Goal: Task Accomplishment & Management: Use online tool/utility

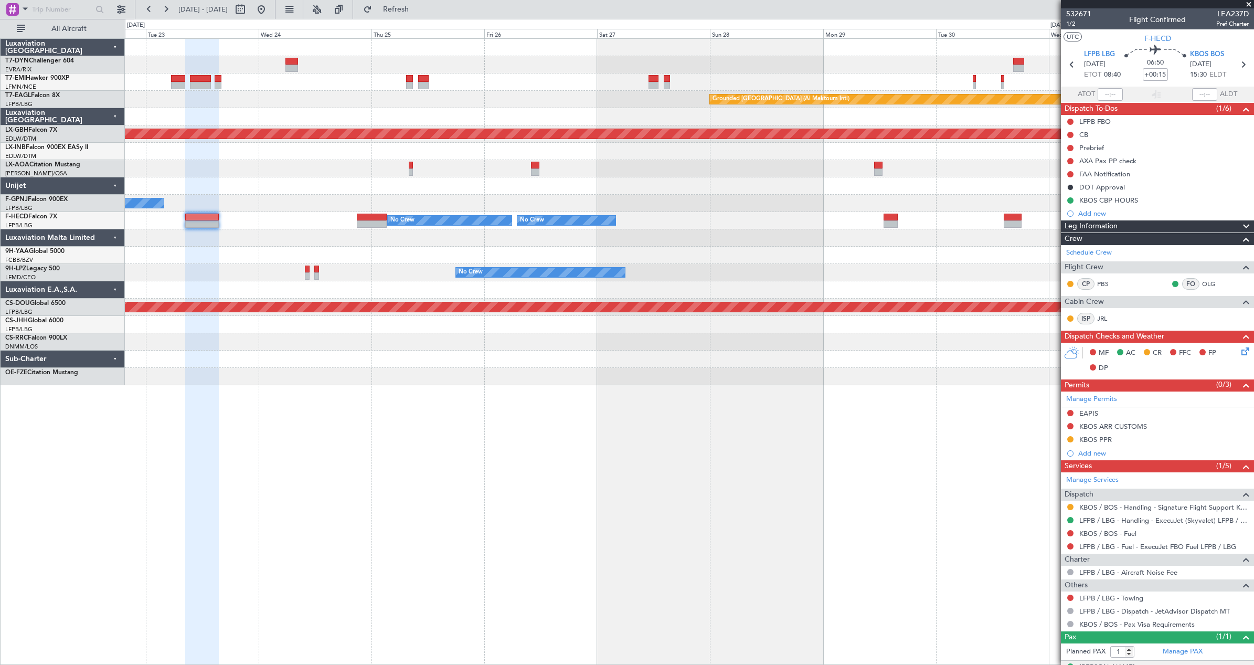
click at [254, 240] on div at bounding box center [689, 237] width 1129 height 17
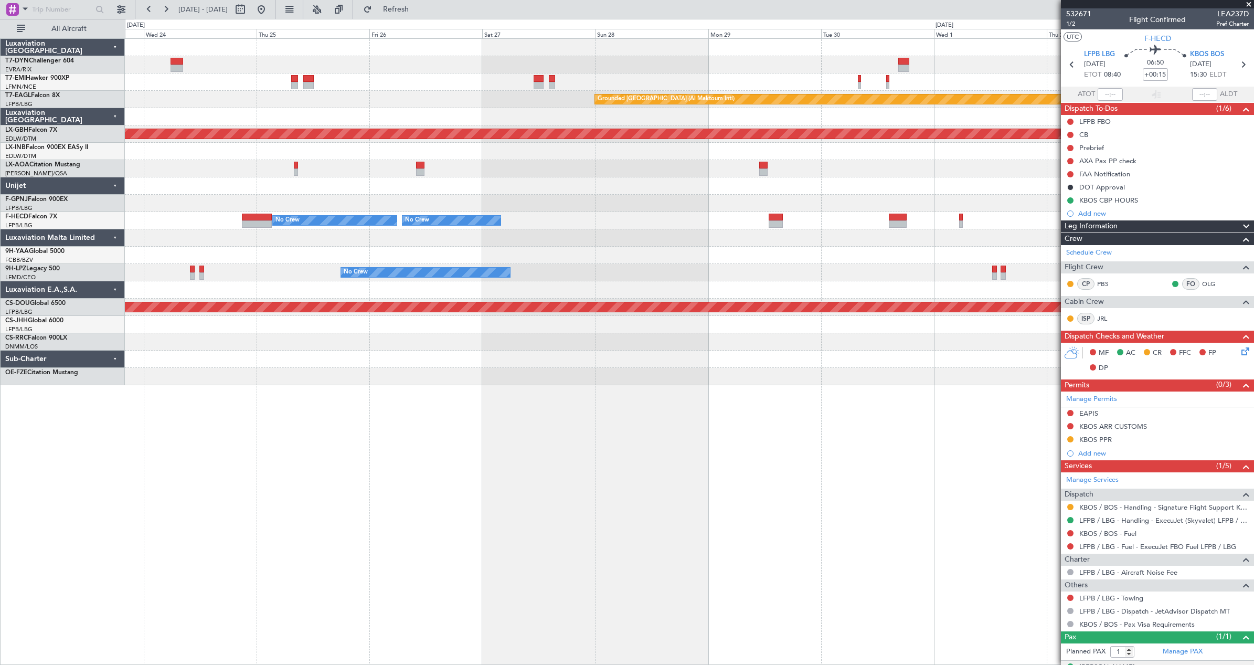
click at [585, 204] on div "No Crew Planned Maint [GEOGRAPHIC_DATA] ([GEOGRAPHIC_DATA])" at bounding box center [689, 203] width 1129 height 17
click at [586, 204] on div "No Crew Planned Maint [GEOGRAPHIC_DATA] ([GEOGRAPHIC_DATA])" at bounding box center [689, 203] width 1129 height 17
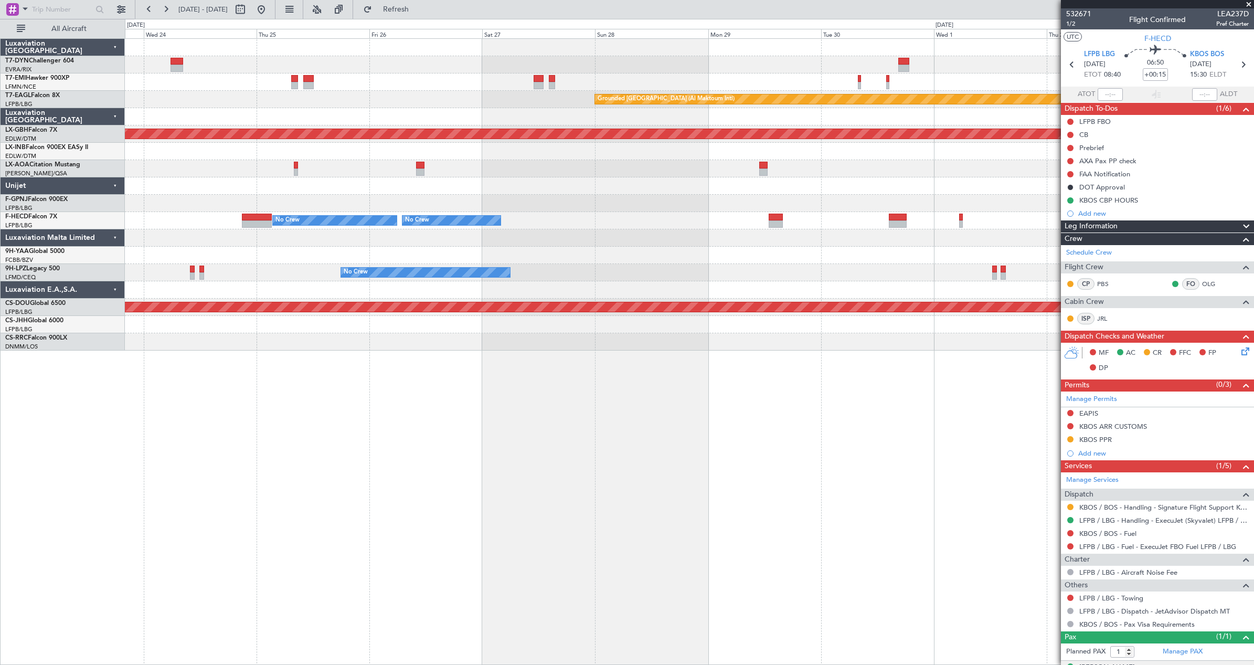
click at [586, 204] on div "No Crew Planned Maint [GEOGRAPHIC_DATA] ([GEOGRAPHIC_DATA])" at bounding box center [689, 203] width 1129 height 17
click at [270, 12] on button at bounding box center [261, 9] width 17 height 17
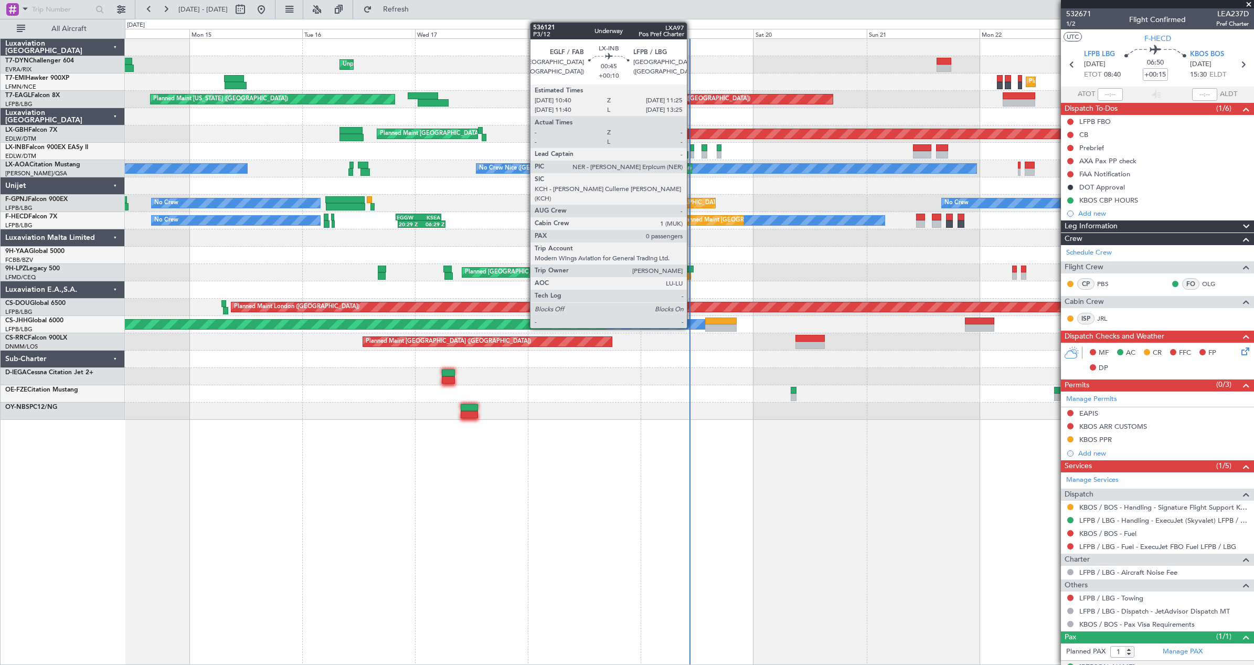
click at [692, 154] on div at bounding box center [693, 154] width 4 height 7
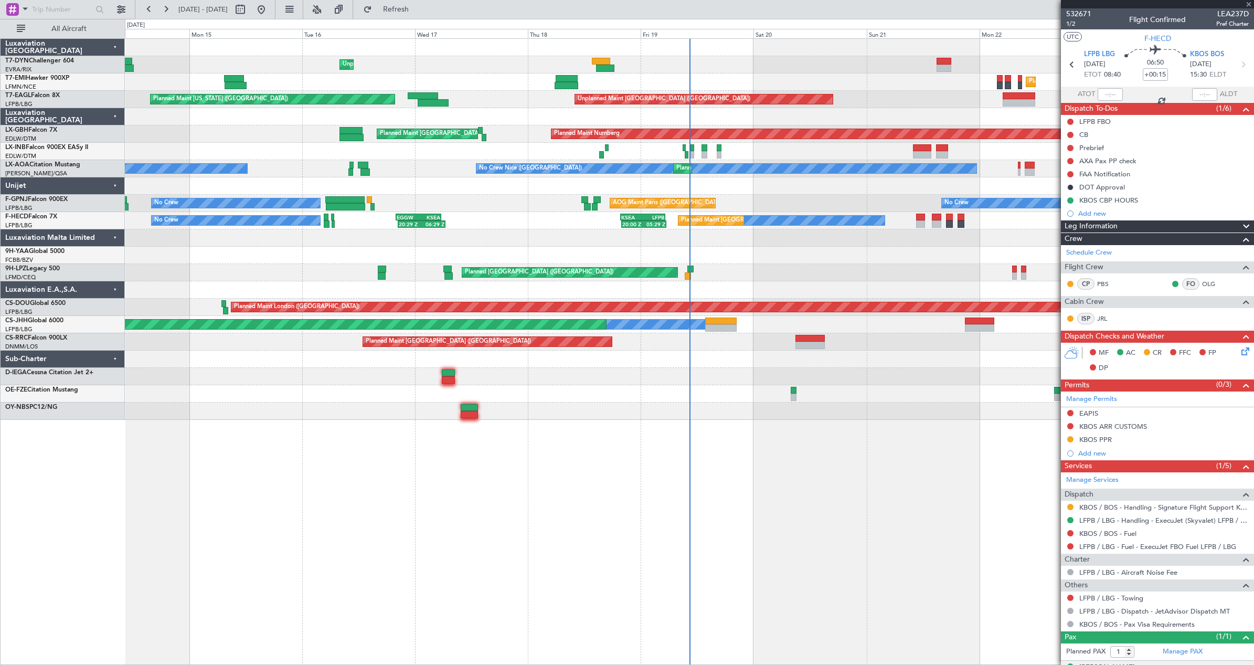
type input "+00:10"
type input "0"
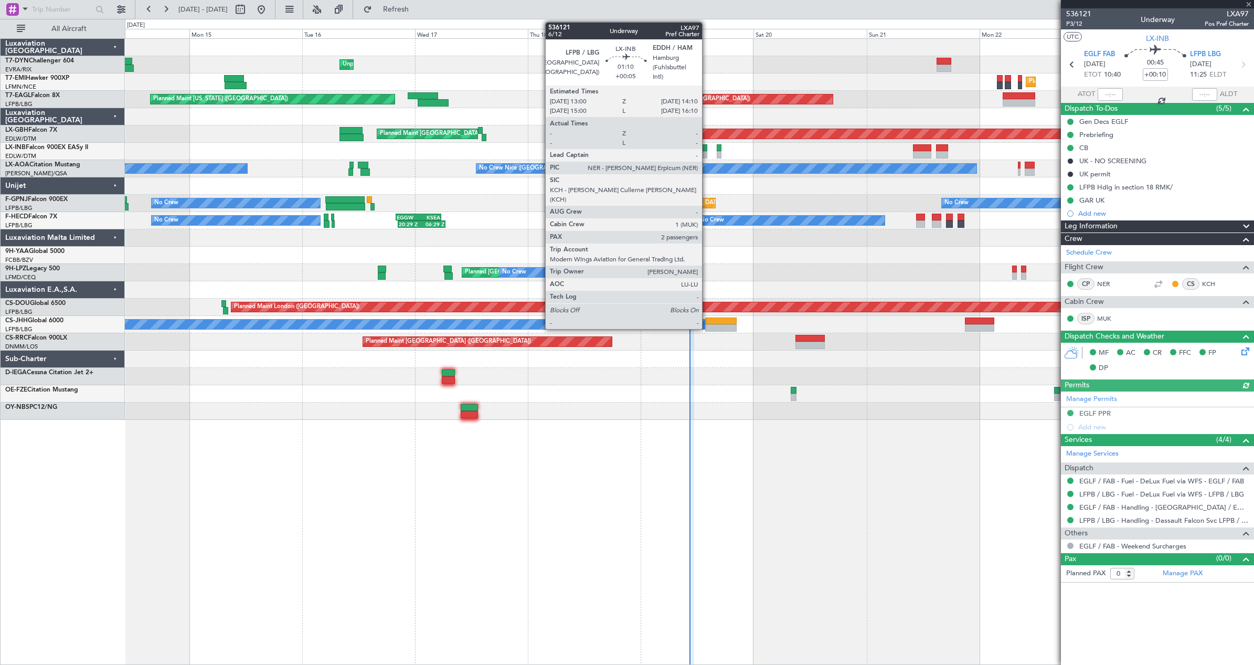
click at [707, 151] on div at bounding box center [705, 147] width 6 height 7
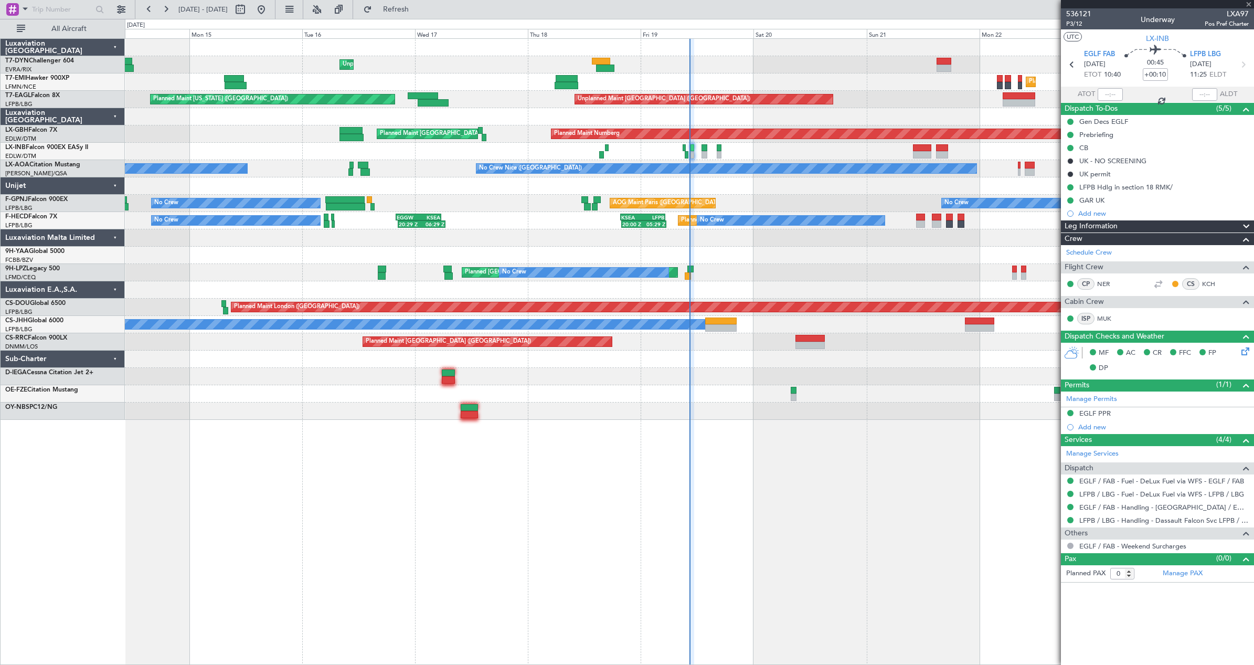
type input "+00:05"
type input "2"
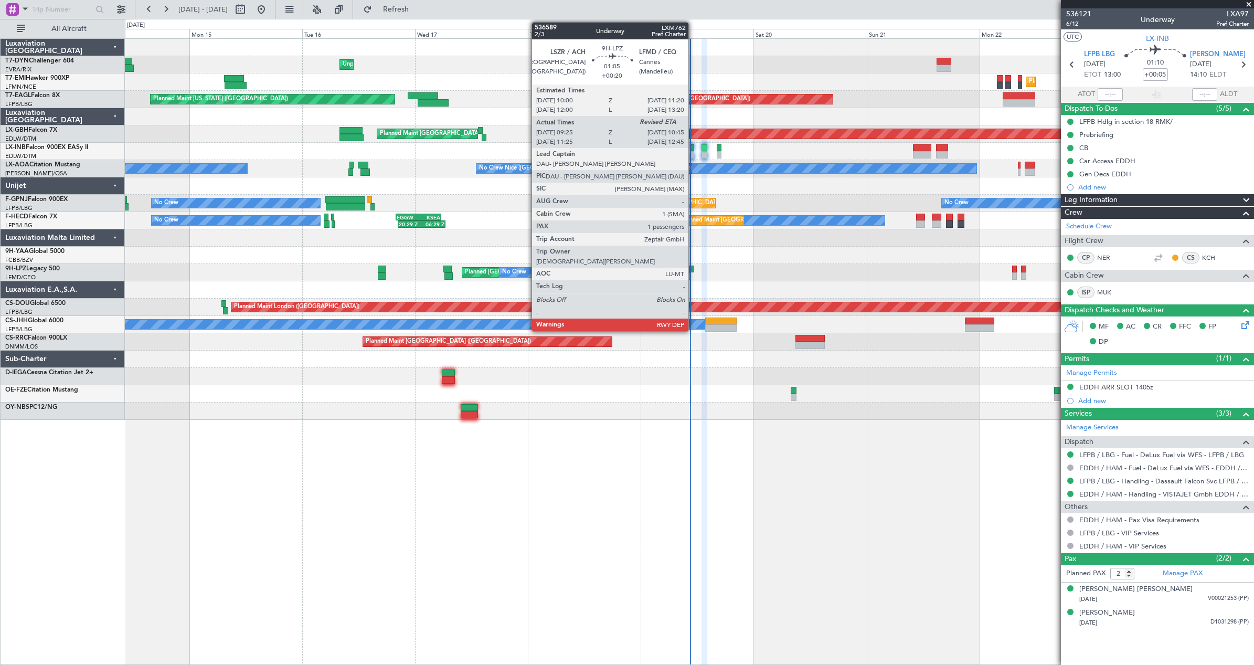
click at [693, 269] on div at bounding box center [690, 269] width 6 height 7
click at [690, 270] on div at bounding box center [690, 269] width 6 height 7
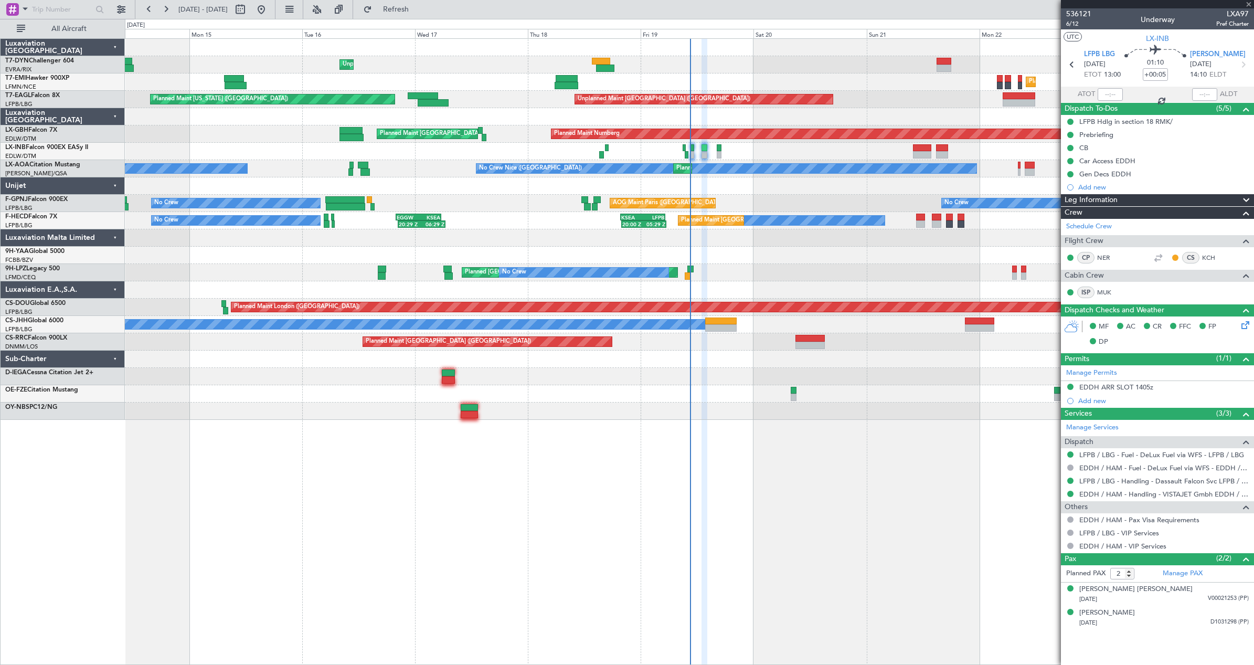
type input "+00:20"
type input "09:35"
type input "1"
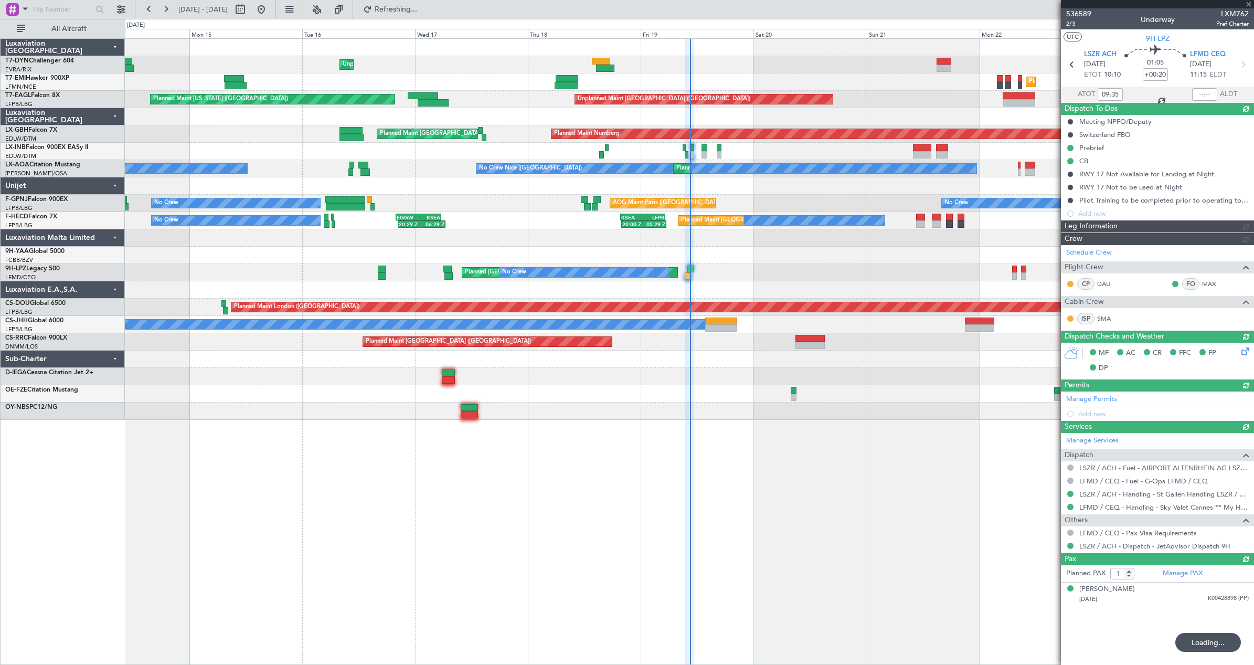
type input "10:23"
